Goal: Find specific page/section: Find specific page/section

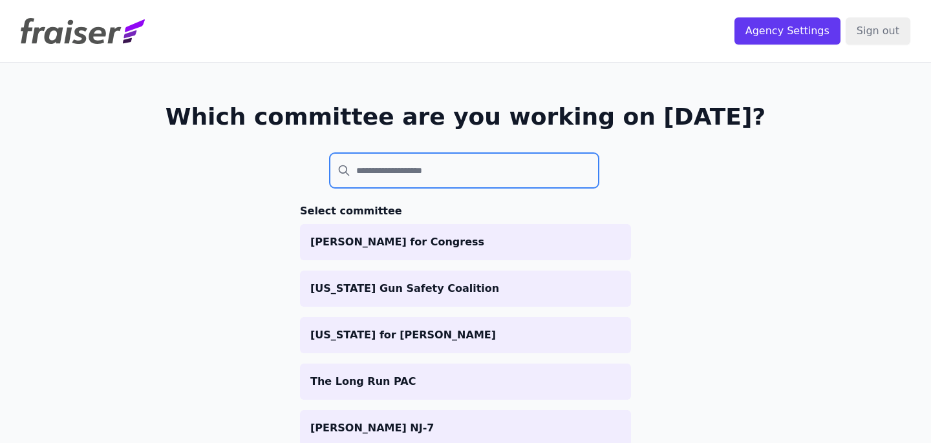
click at [373, 178] on input "search" at bounding box center [464, 170] width 269 height 35
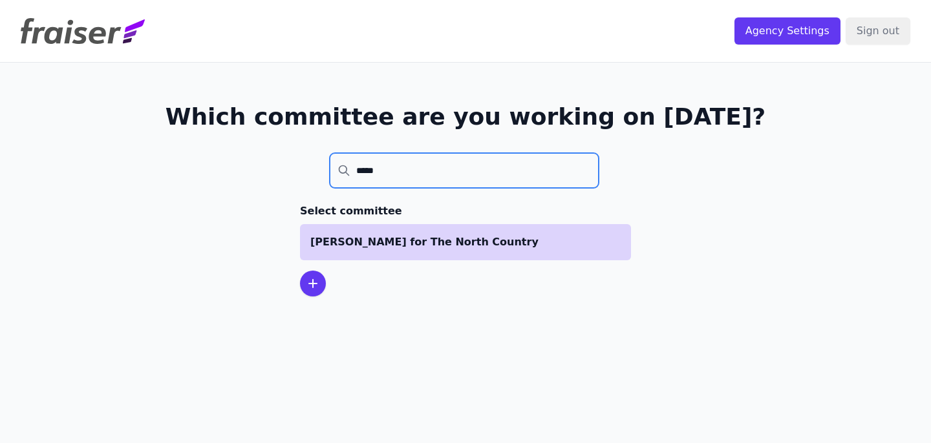
type input "*****"
click at [375, 246] on p "[PERSON_NAME] for The North Country" at bounding box center [465, 243] width 310 height 16
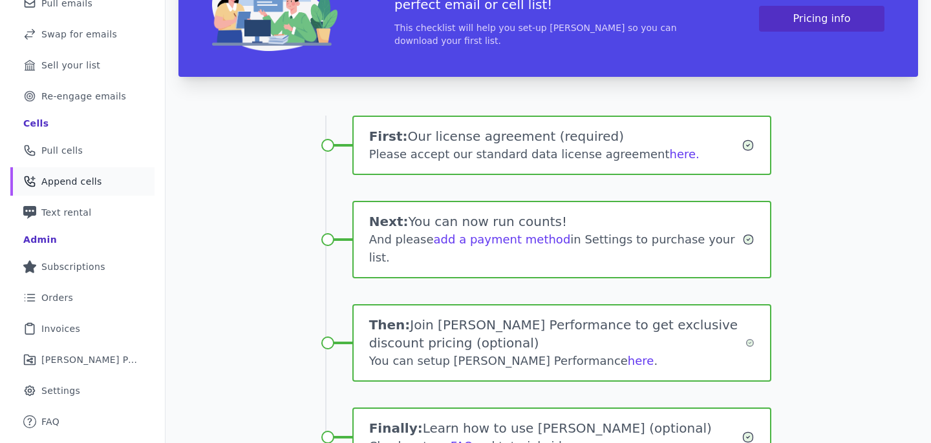
scroll to position [188, 0]
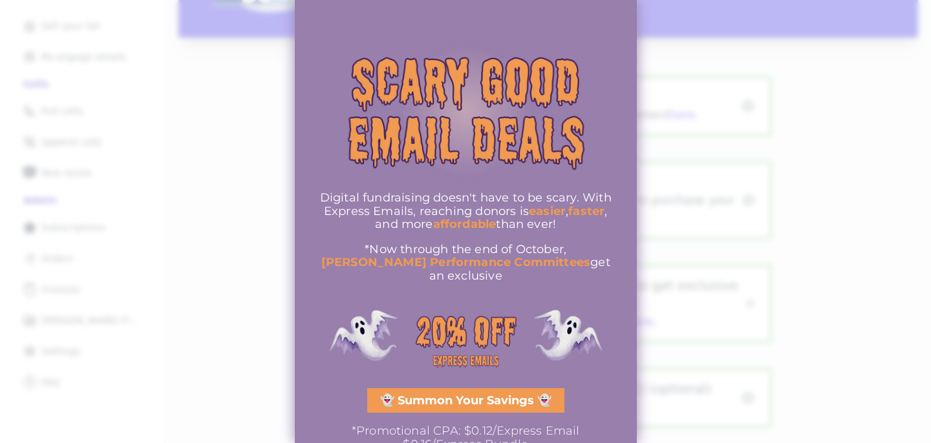
click at [129, 265] on div at bounding box center [465, 221] width 931 height 443
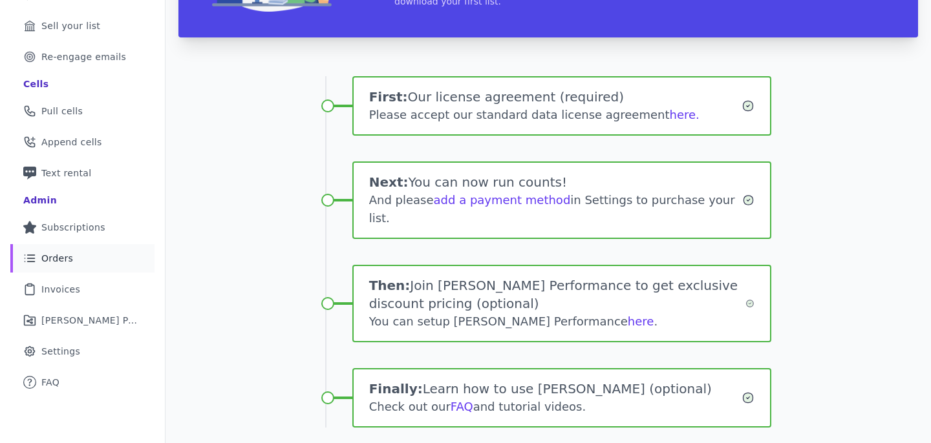
click at [54, 267] on link "List Icon Outline of bulleted list Orders" at bounding box center [82, 258] width 144 height 28
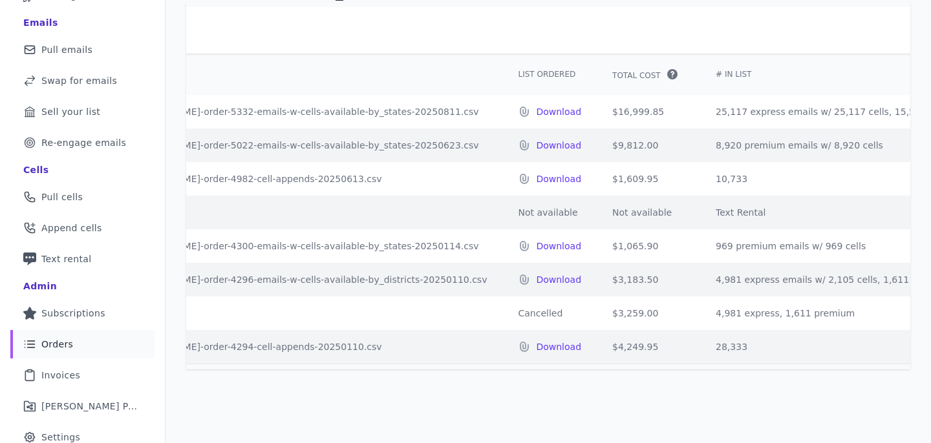
scroll to position [0, 110]
